Goal: Book appointment/travel/reservation

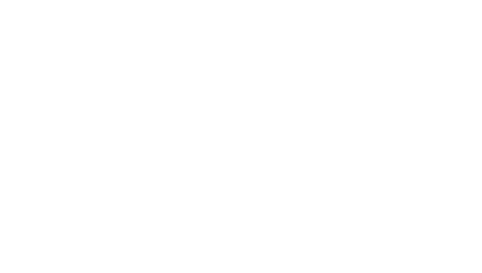
scroll to position [65, 0]
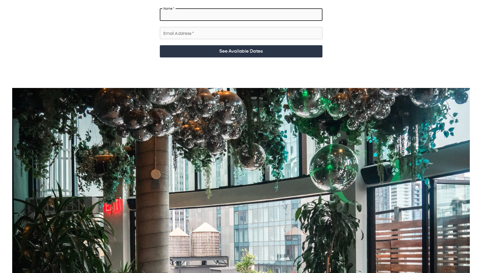
click at [186, 8] on input "Name   *" at bounding box center [241, 15] width 163 height 14
drag, startPoint x: 209, startPoint y: 25, endPoint x: 211, endPoint y: 25, distance: 2.7
click at [209, 26] on input "Email Address   *" at bounding box center [241, 33] width 163 height 14
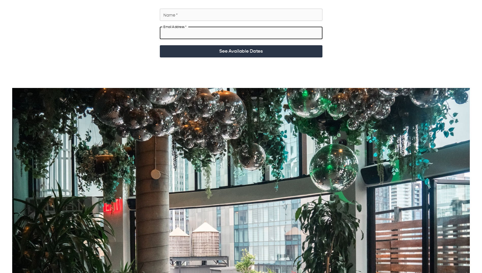
click at [372, 34] on div "Time to Party. A stunning 18th floor lounge with panoramic views of [US_STATE][…" at bounding box center [241, 189] width 470 height 484
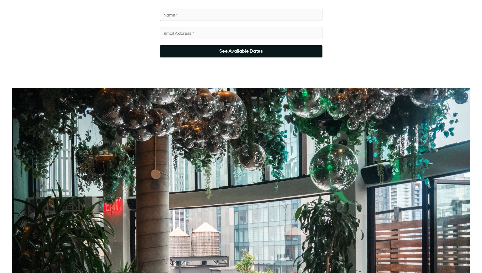
click at [254, 38] on button "See Available Dates" at bounding box center [241, 51] width 163 height 12
click at [197, 38] on button "See Available Dates" at bounding box center [241, 51] width 163 height 12
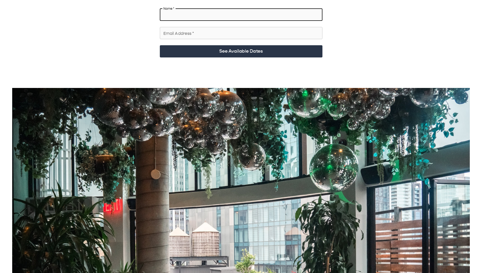
click at [183, 12] on input "Name   *" at bounding box center [241, 15] width 163 height 14
type input "***"
click at [190, 31] on input "Email Address   *" at bounding box center [241, 33] width 163 height 14
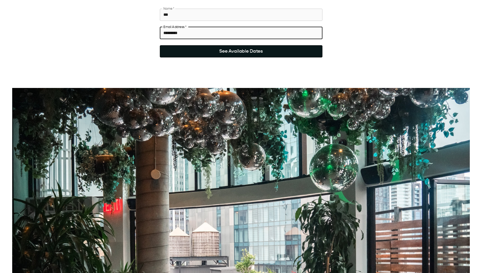
type input "*********"
click at [279, 38] on button "See Available Dates" at bounding box center [241, 51] width 163 height 12
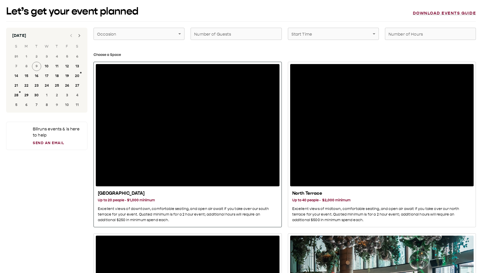
scroll to position [0, 0]
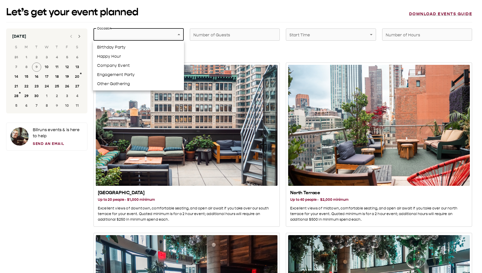
click at [150, 38] on li "Happy Hour" at bounding box center [138, 56] width 91 height 9
type input "**********"
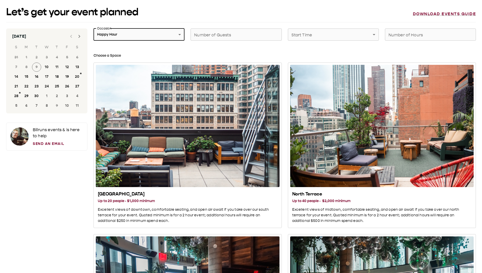
click at [244, 38] on div "Birthday Party Happy Hour Company Event Engagement Party Other Gathering" at bounding box center [241, 136] width 482 height 273
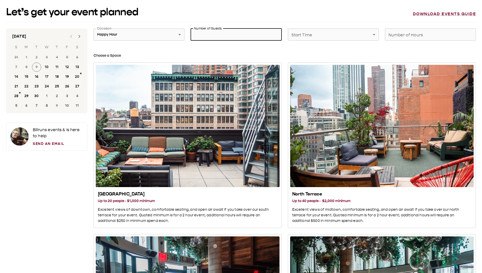
click at [244, 38] on input "Number of Guests" at bounding box center [235, 34] width 91 height 14
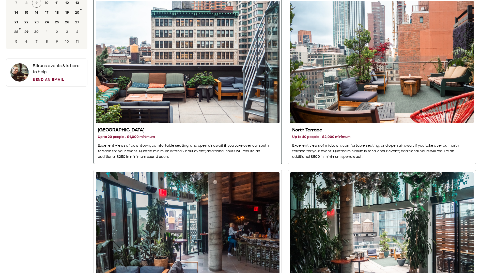
scroll to position [127, 0]
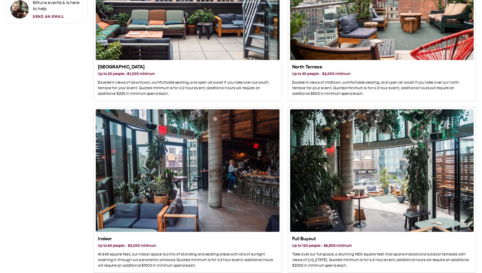
click at [36, 38] on div "[DATE] S M T W T F S 31 1 2 3 4 5 6 7 8 9 10 11 12 13 14 15 16 17 18 19 20 21 2…" at bounding box center [46, 267] width 81 height 732
click at [44, 38] on div "[DATE] S M T W T F S 31 1 2 3 4 5 6 7 8 9 10 11 12 13 14 15 16 17 18 19 20 21 2…" at bounding box center [46, 267] width 81 height 732
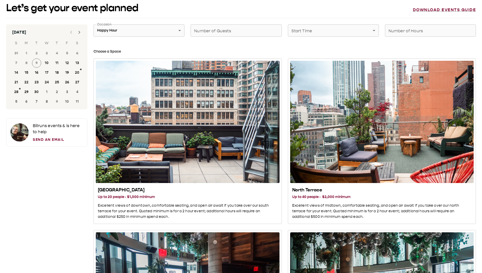
scroll to position [0, 0]
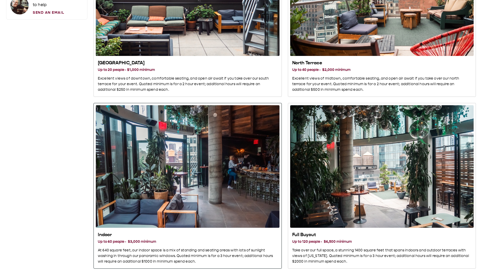
scroll to position [106, 0]
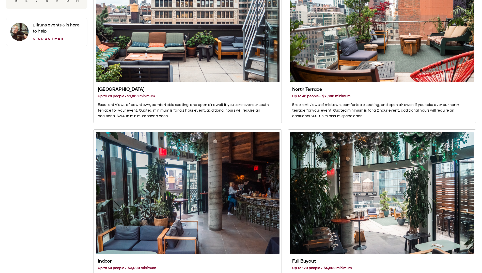
scroll to position [51, 0]
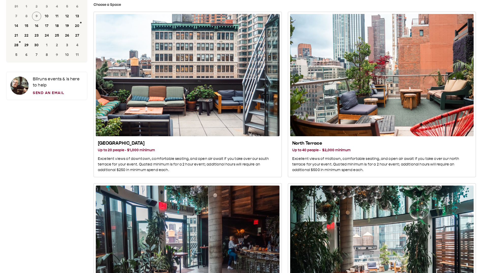
drag, startPoint x: 57, startPoint y: 86, endPoint x: 46, endPoint y: 83, distance: 11.6
click at [38, 38] on p "Bill runs events & is here to help" at bounding box center [58, 82] width 50 height 12
drag, startPoint x: 54, startPoint y: 111, endPoint x: 70, endPoint y: 111, distance: 15.2
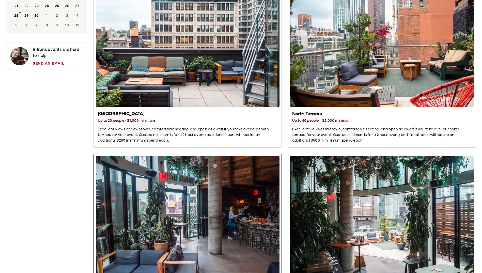
scroll to position [0, 0]
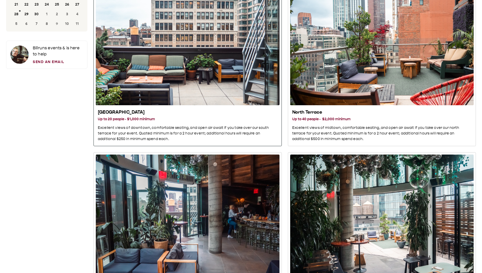
scroll to position [127, 0]
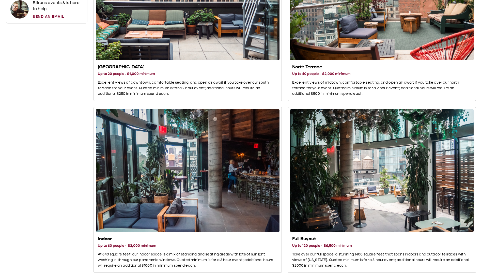
click at [45, 38] on div "[DATE] S M T W T F S 31 1 2 3 4 5 6 7 8 9 10 11 12 13 14 15 16 17 18 19 20 21 2…" at bounding box center [46, 267] width 81 height 732
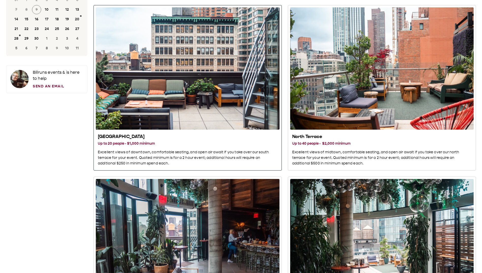
scroll to position [51, 0]
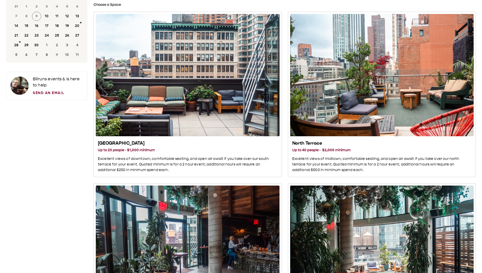
drag, startPoint x: 56, startPoint y: 127, endPoint x: 65, endPoint y: 127, distance: 9.1
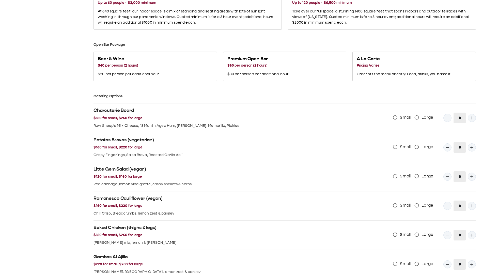
scroll to position [406, 0]
